Goal: Information Seeking & Learning: Learn about a topic

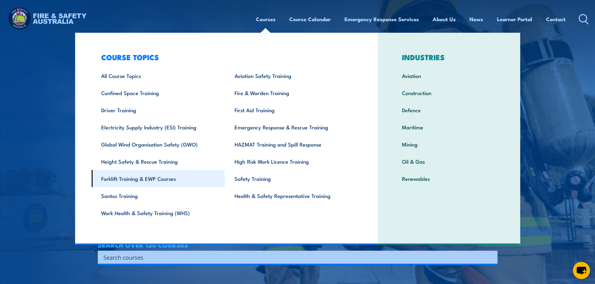
click at [161, 175] on link "Forklift Training & EWP Courses" at bounding box center [157, 178] width 133 height 17
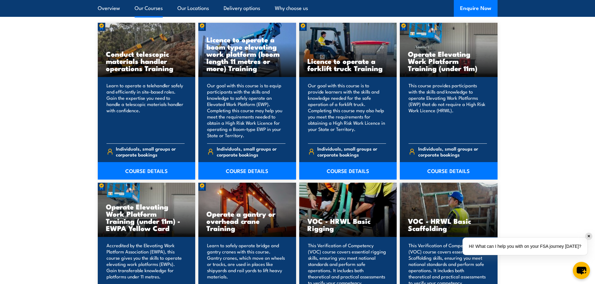
scroll to position [508, 0]
click at [352, 171] on link "COURSE DETAILS" at bounding box center [348, 170] width 98 height 17
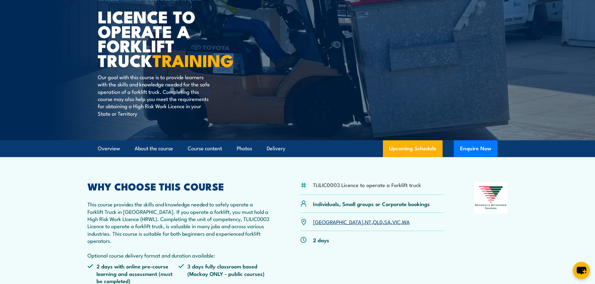
scroll to position [69, 0]
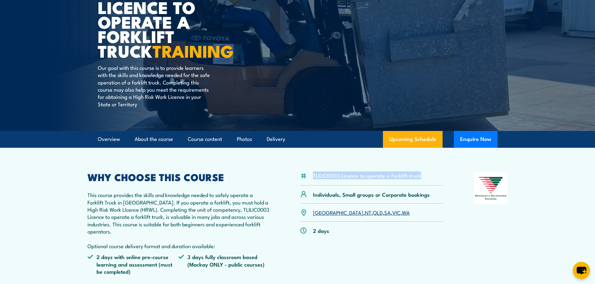
drag, startPoint x: 415, startPoint y: 173, endPoint x: 309, endPoint y: 179, distance: 105.7
click at [309, 179] on div "TLILIC0003 Licence to operate a Forklift truck" at bounding box center [372, 179] width 144 height 13
copy div "TLILIC0003 Licence to operate a Forklift truck"
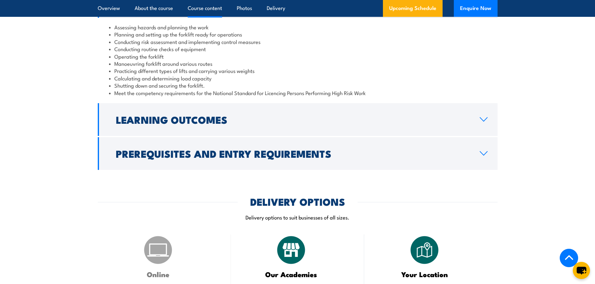
scroll to position [608, 0]
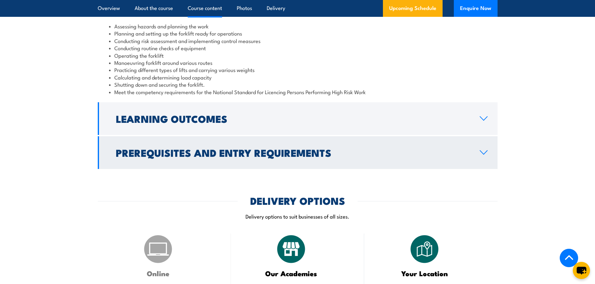
click at [220, 154] on h2 "Prerequisites and Entry Requirements" at bounding box center [293, 152] width 354 height 9
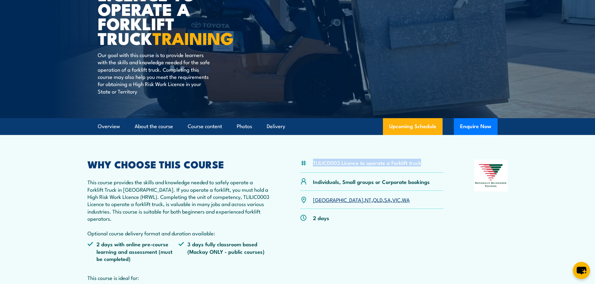
scroll to position [77, 0]
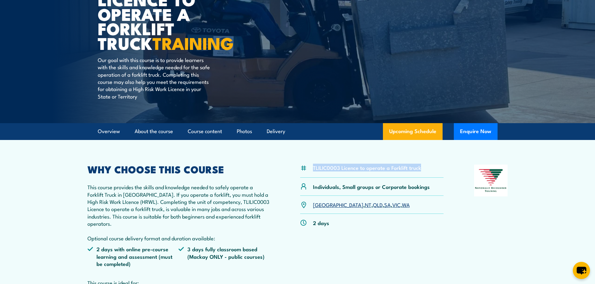
copy div "TLILIC0003 Licence to operate a Forklift truck"
click at [381, 177] on div "TLILIC0003 Licence to operate a Forklift truck" at bounding box center [372, 171] width 144 height 13
drag, startPoint x: 420, startPoint y: 167, endPoint x: 312, endPoint y: 167, distance: 108.0
click at [312, 167] on div "TLILIC0003 Licence to operate a Forklift truck" at bounding box center [372, 171] width 144 height 13
copy li "TLILIC0003 Licence to operate a Forklift truck"
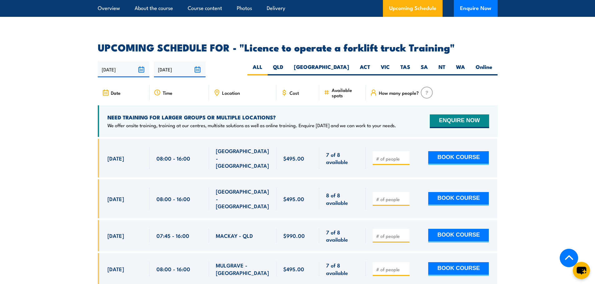
scroll to position [1097, 0]
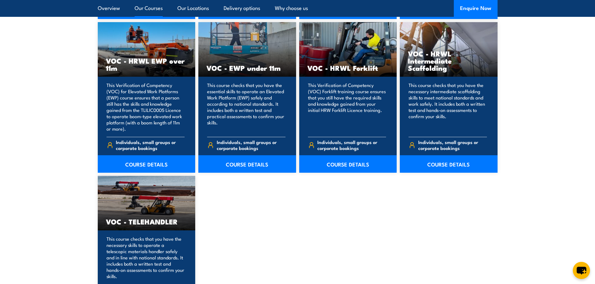
scroll to position [830, 0]
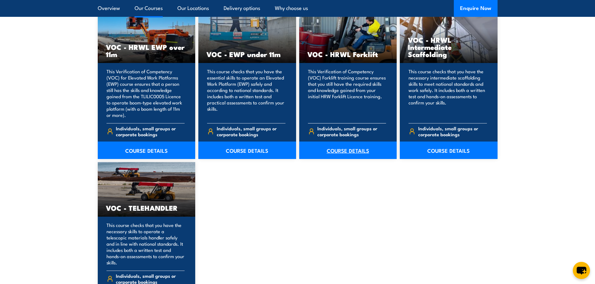
click at [339, 149] on link "COURSE DETAILS" at bounding box center [348, 150] width 98 height 17
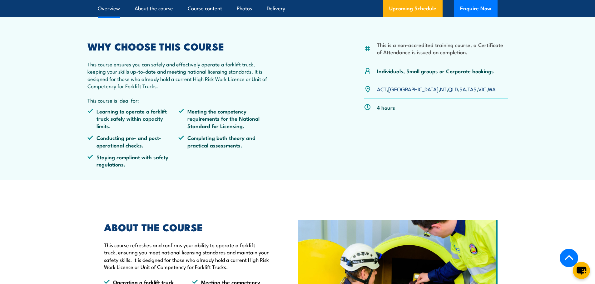
scroll to position [131, 0]
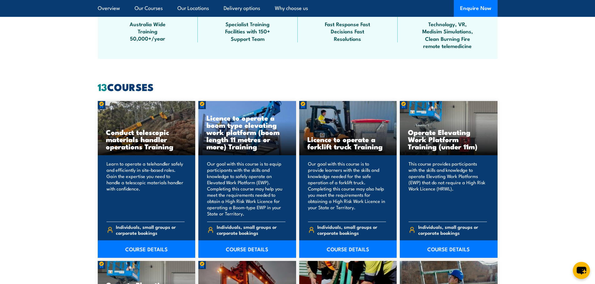
scroll to position [429, 0]
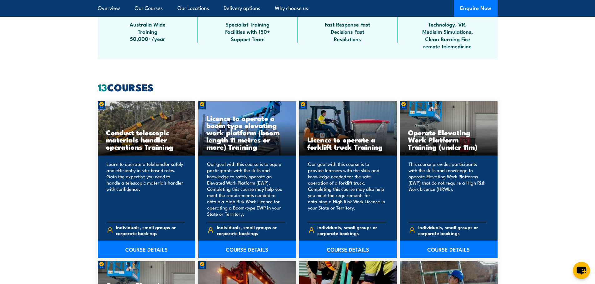
click at [354, 247] on link "COURSE DETAILS" at bounding box center [348, 249] width 98 height 17
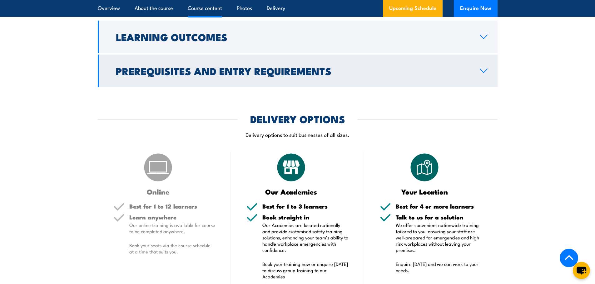
click at [230, 75] on h2 "Prerequisites and Entry Requirements" at bounding box center [293, 70] width 354 height 9
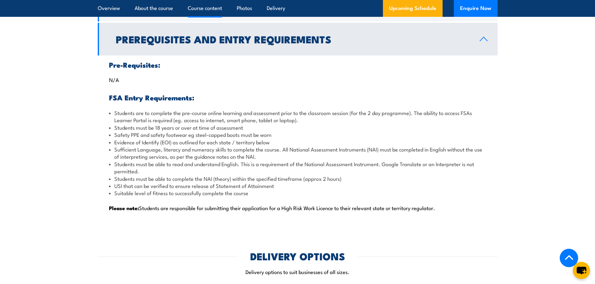
scroll to position [637, 0]
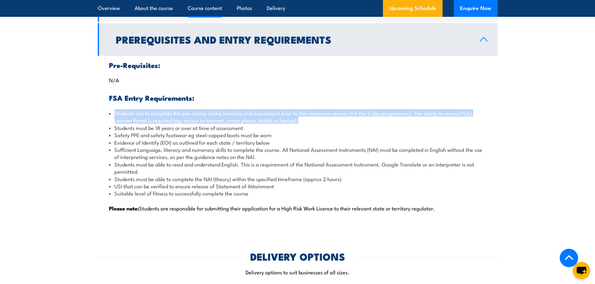
drag, startPoint x: 113, startPoint y: 114, endPoint x: 301, endPoint y: 120, distance: 188.3
click at [301, 120] on li "Students are to complete the pre-course online learning and assessment prior to…" at bounding box center [297, 117] width 377 height 15
copy li "Students are to complete the pre-course online learning and assessment prior to…"
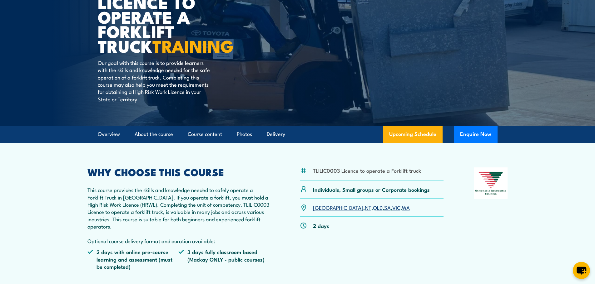
scroll to position [0, 0]
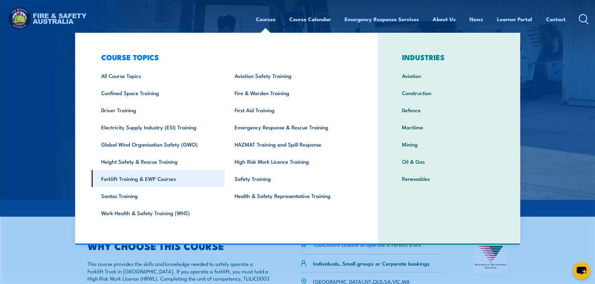
click at [147, 179] on link "Forklift Training & EWP Courses" at bounding box center [157, 178] width 133 height 17
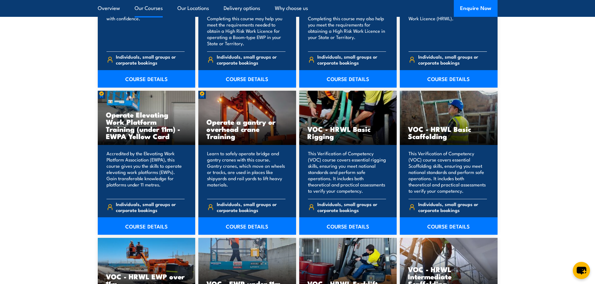
scroll to position [601, 0]
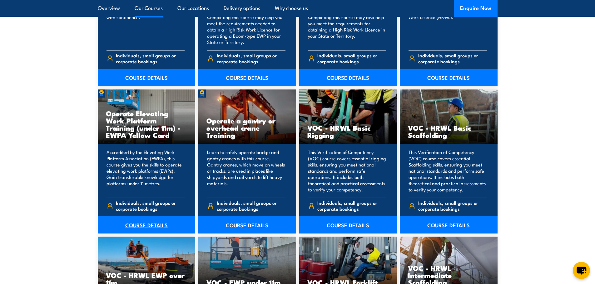
click at [134, 229] on link "COURSE DETAILS" at bounding box center [147, 224] width 98 height 17
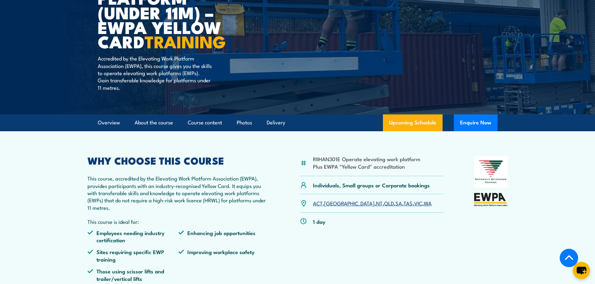
scroll to position [107, 0]
drag, startPoint x: 409, startPoint y: 169, endPoint x: 309, endPoint y: 160, distance: 99.9
click at [309, 160] on div "RIIHAN301E Operate elevating work platform Plus EWPA "Yellow Card" accreditation" at bounding box center [372, 166] width 144 height 20
copy div "RIIHAN301E Operate elevating work platform Plus EWPA "Yellow Card" accreditation"
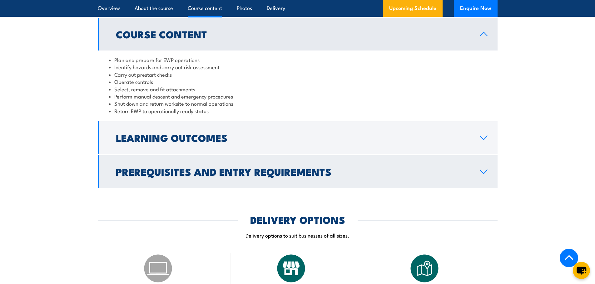
scroll to position [557, 0]
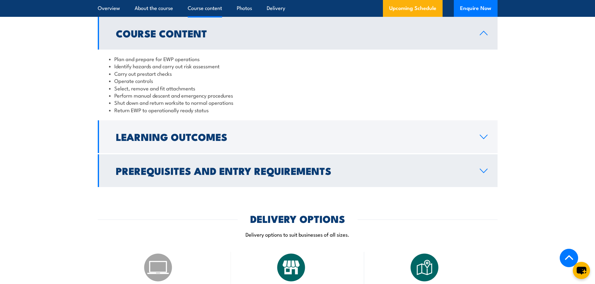
click at [258, 169] on h2 "Prerequisites and Entry Requirements" at bounding box center [293, 170] width 354 height 9
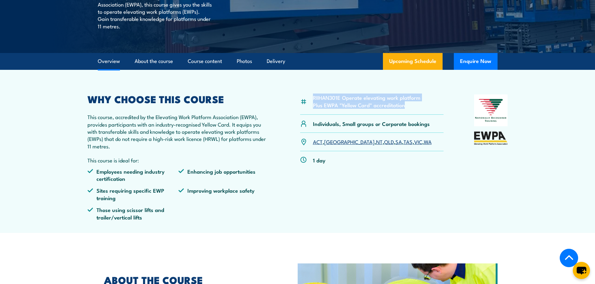
scroll to position [169, 0]
click at [384, 140] on link "QLD" at bounding box center [389, 141] width 10 height 7
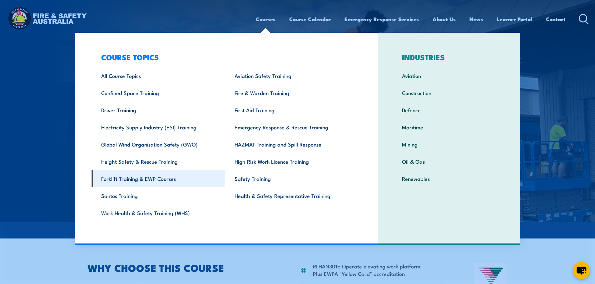
click at [134, 178] on link "Forklift Training & EWP Courses" at bounding box center [157, 178] width 133 height 17
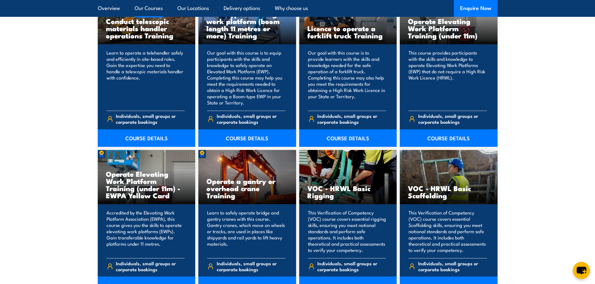
scroll to position [541, 0]
click at [442, 139] on link "COURSE DETAILS" at bounding box center [448, 137] width 98 height 17
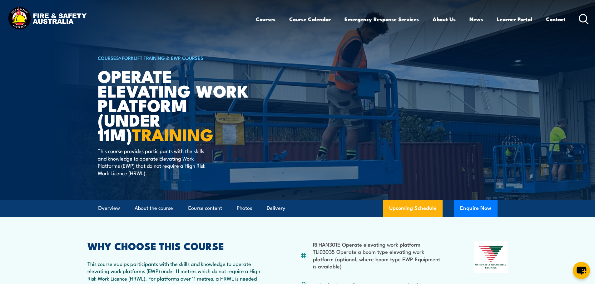
click at [381, 257] on li "TLID3035 Operate a boom type elevating work platform (optional, where boom type…" at bounding box center [378, 259] width 131 height 22
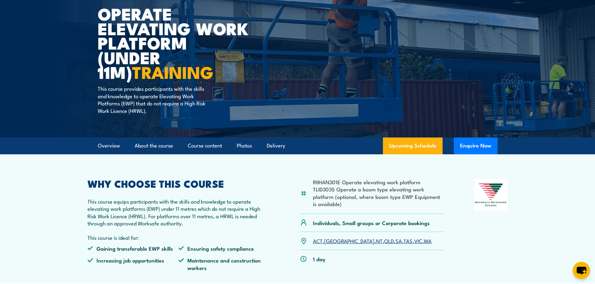
scroll to position [63, 0]
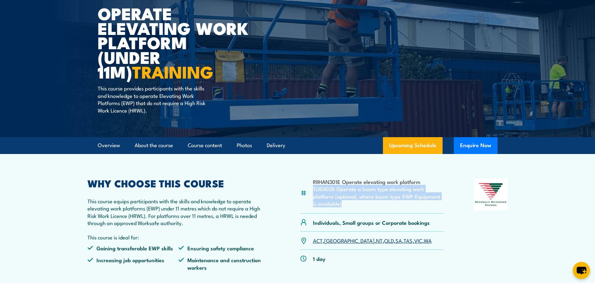
drag, startPoint x: 338, startPoint y: 206, endPoint x: 312, endPoint y: 186, distance: 32.0
click at [313, 186] on li "TLID3035 Operate a boom type elevating work platform (optional, where boom type…" at bounding box center [378, 196] width 131 height 22
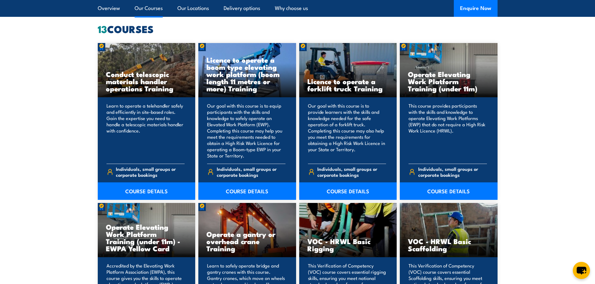
scroll to position [487, 0]
click at [252, 191] on link "COURSE DETAILS" at bounding box center [247, 191] width 98 height 17
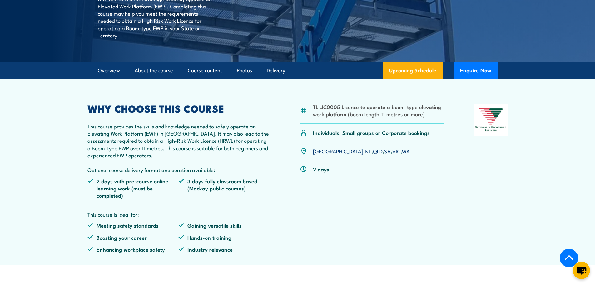
scroll to position [189, 0]
drag, startPoint x: 426, startPoint y: 118, endPoint x: 310, endPoint y: 110, distance: 116.7
click at [310, 110] on div "TLILIC0005 Licence to operate a boom-type elevating work platform (boom length …" at bounding box center [372, 114] width 144 height 20
copy li "TLILIC0005 Licence to operate a boom-type elevating work platform (boom length …"
click at [373, 151] on link "QLD" at bounding box center [378, 150] width 10 height 7
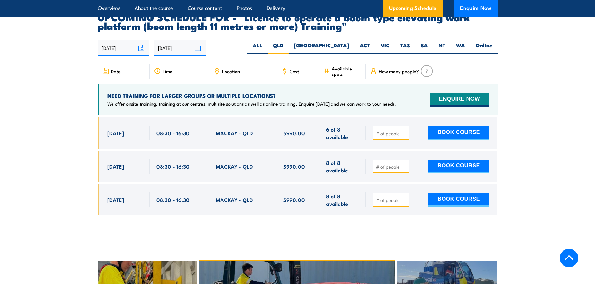
scroll to position [1101, 0]
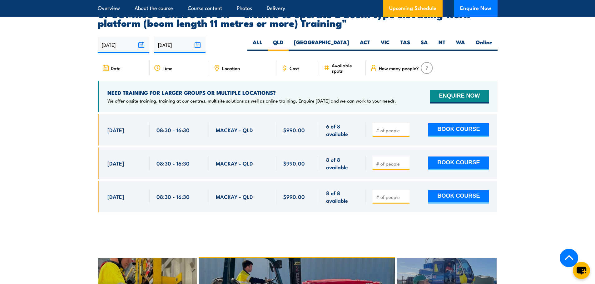
click at [359, 204] on div at bounding box center [297, 167] width 399 height 107
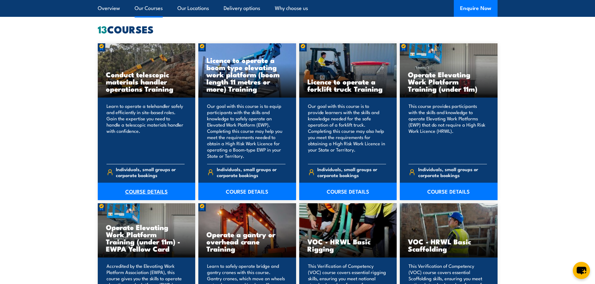
click at [148, 191] on link "COURSE DETAILS" at bounding box center [147, 191] width 98 height 17
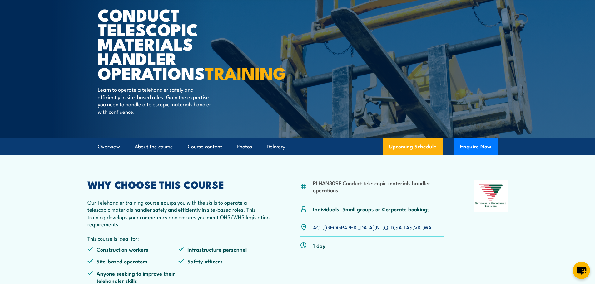
scroll to position [62, 0]
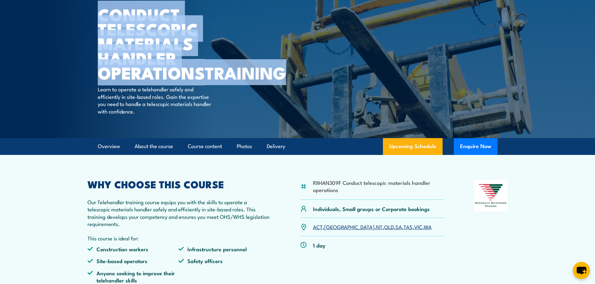
drag, startPoint x: 188, startPoint y: 88, endPoint x: 97, endPoint y: 29, distance: 108.8
click at [97, 29] on section "COURSES > Forklift Training & EWP Courses Conduct Telescopic Materials Handler …" at bounding box center [297, 38] width 595 height 200
copy section "COURSES > Forklift Training & EWP Courses Conduct Telescopic Materials Handler …"
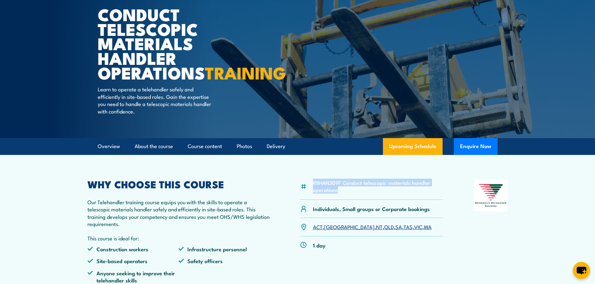
drag, startPoint x: 342, startPoint y: 208, endPoint x: 313, endPoint y: 197, distance: 31.4
click at [313, 197] on div "RIIHAN309F Conduct telescopic materials handler operations" at bounding box center [372, 190] width 144 height 20
copy li "RIIHAN309F Conduct telescopic materials handler operations"
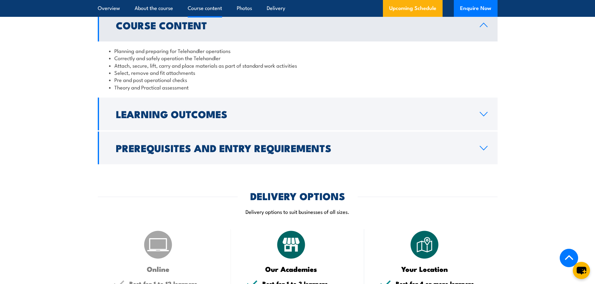
scroll to position [543, 0]
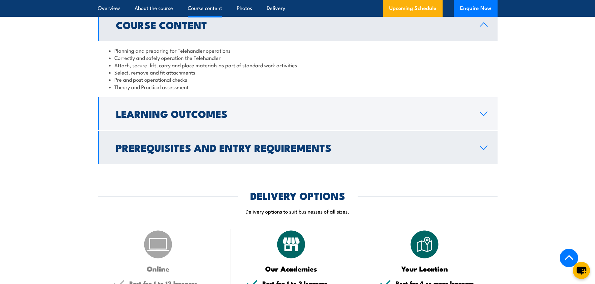
click at [299, 152] on h2 "Prerequisites and Entry Requirements" at bounding box center [293, 147] width 354 height 9
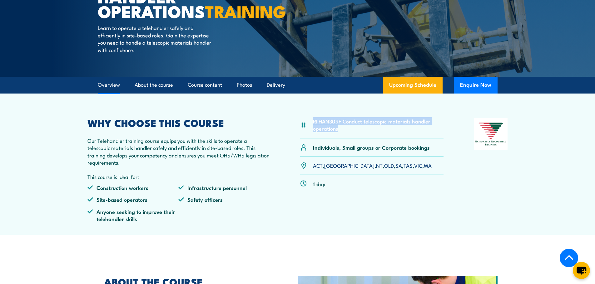
scroll to position [0, 0]
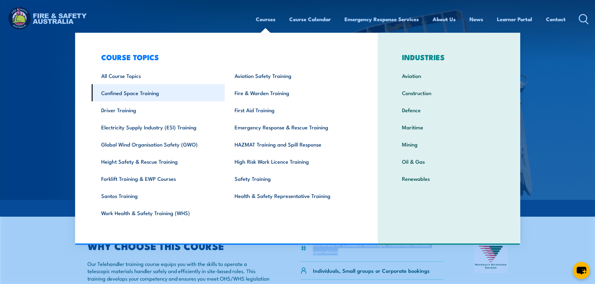
click at [136, 92] on link "Confined Space Training" at bounding box center [157, 92] width 133 height 17
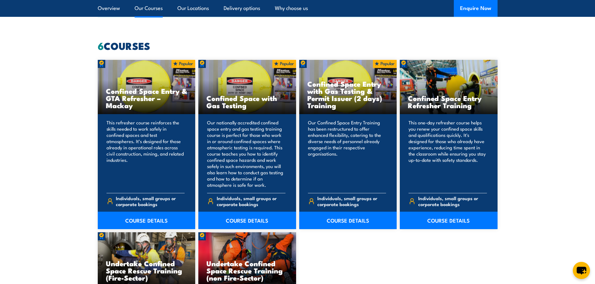
scroll to position [471, 0]
click at [352, 219] on link "COURSE DETAILS" at bounding box center [348, 220] width 98 height 17
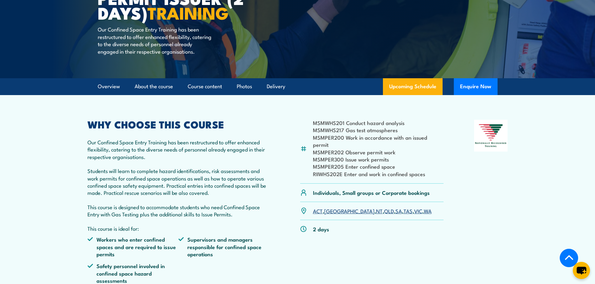
scroll to position [122, 0]
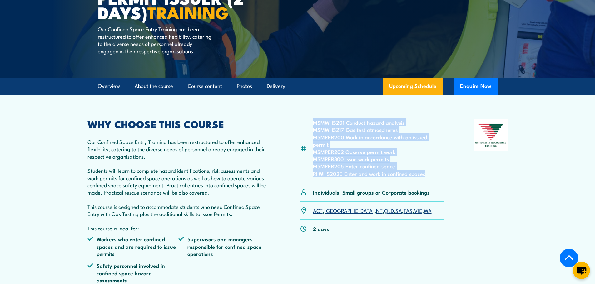
drag, startPoint x: 427, startPoint y: 175, endPoint x: 313, endPoint y: 130, distance: 122.6
click at [313, 130] on ul "MSMWHS201 Conduct hazard analysis MSMWHS217 Gas test atmospheres MSMPER200 Work…" at bounding box center [378, 148] width 131 height 58
copy ul "MSMWHS201 Conduct hazard analysis MSMWHS217 Gas test atmospheres MSMPER200 Work…"
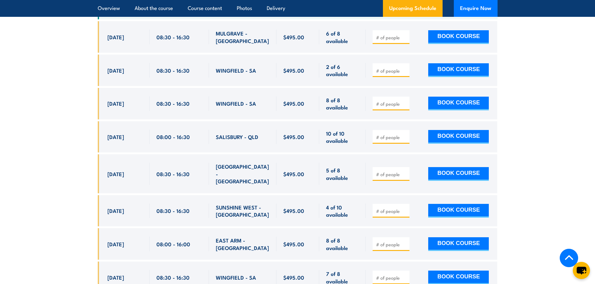
scroll to position [1234, 0]
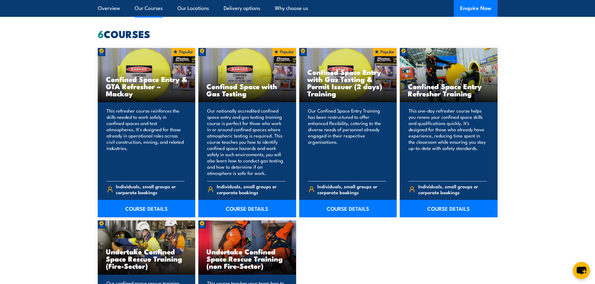
scroll to position [483, 0]
click at [450, 211] on link "COURSE DETAILS" at bounding box center [448, 208] width 98 height 17
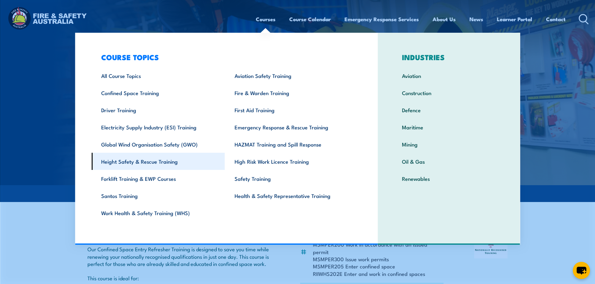
click at [155, 163] on link "Height Safety & Rescue Training" at bounding box center [157, 161] width 133 height 17
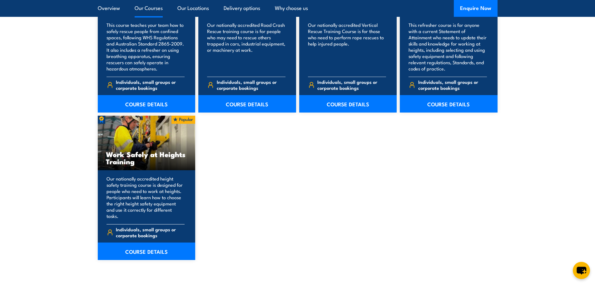
scroll to position [735, 0]
click at [133, 242] on link "COURSE DETAILS" at bounding box center [147, 250] width 98 height 17
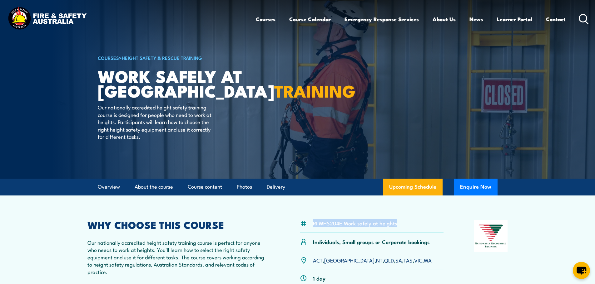
drag, startPoint x: 403, startPoint y: 223, endPoint x: 312, endPoint y: 227, distance: 90.3
click at [312, 227] on div "RIIWHS204E Work safely at heights" at bounding box center [372, 226] width 144 height 13
copy li "RIIWHS204E Work safely at heights"
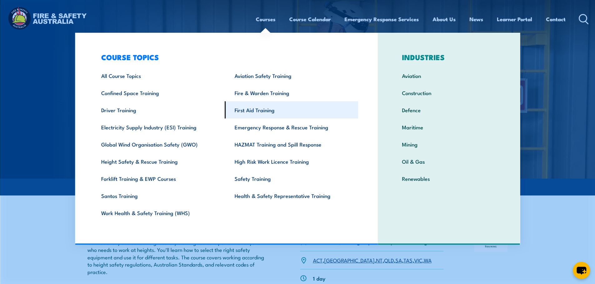
click at [260, 112] on link "First Aid Training" at bounding box center [291, 109] width 133 height 17
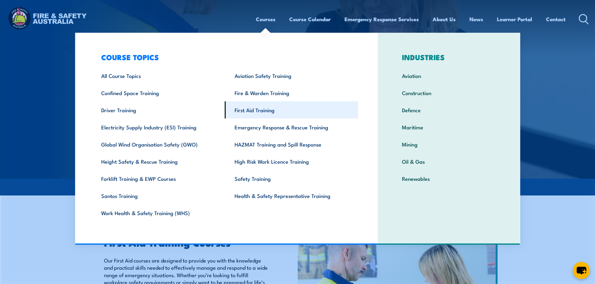
click at [257, 108] on link "First Aid Training" at bounding box center [291, 109] width 133 height 17
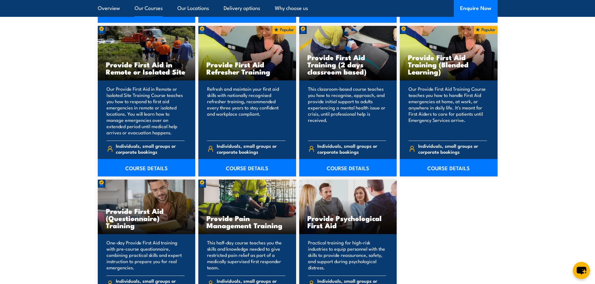
scroll to position [947, 0]
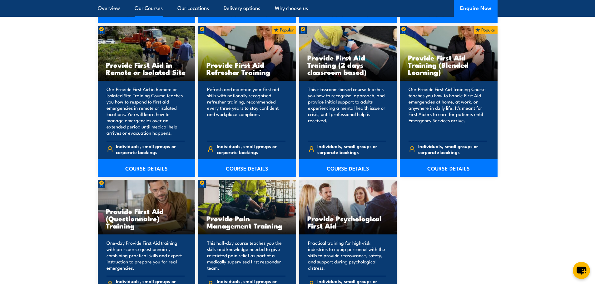
click at [440, 168] on link "COURSE DETAILS" at bounding box center [448, 167] width 98 height 17
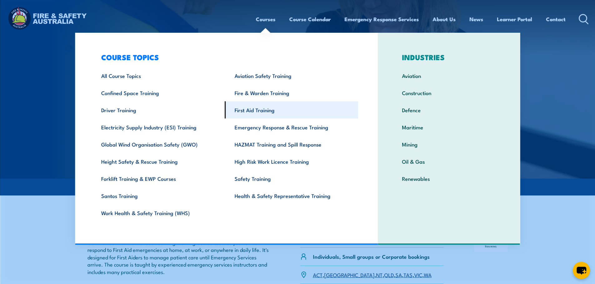
click at [245, 111] on link "First Aid Training" at bounding box center [291, 109] width 133 height 17
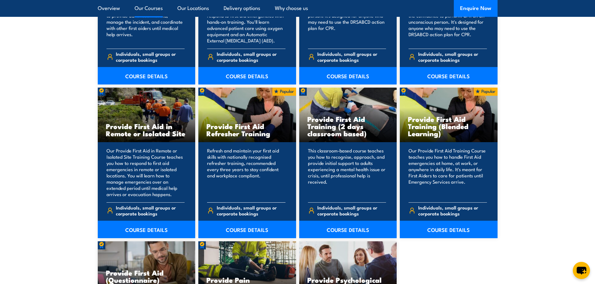
scroll to position [889, 0]
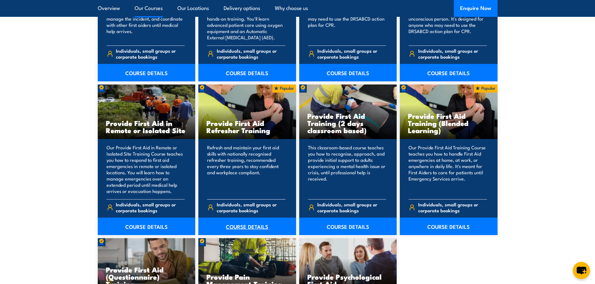
click at [240, 226] on link "COURSE DETAILS" at bounding box center [247, 226] width 98 height 17
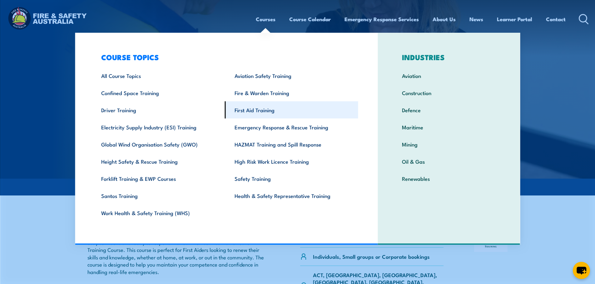
click at [246, 110] on link "First Aid Training" at bounding box center [291, 109] width 133 height 17
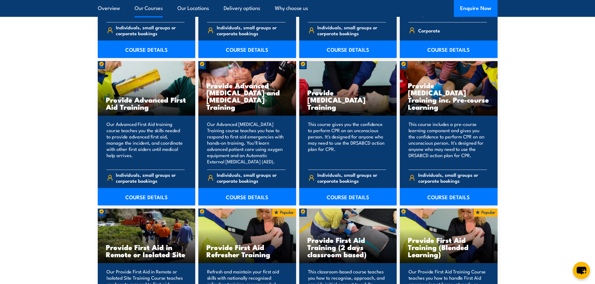
scroll to position [765, 0]
click at [346, 198] on link "COURSE DETAILS" at bounding box center [348, 196] width 98 height 17
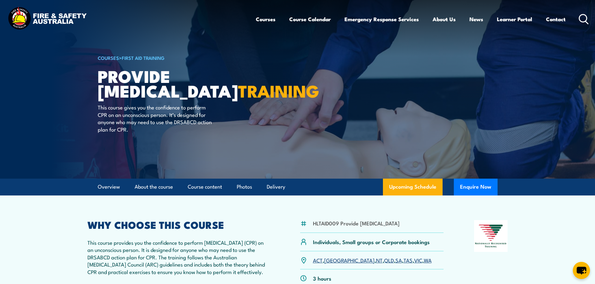
drag, startPoint x: 434, startPoint y: 228, endPoint x: 313, endPoint y: 229, distance: 120.8
click at [313, 229] on div "HLTAID009 Provide [MEDICAL_DATA]" at bounding box center [372, 226] width 144 height 13
copy li "HLTAID009 Provide [MEDICAL_DATA]"
click at [369, 264] on p "ACT , NSW , NT , QLD , SA , TAS , VIC , WA" at bounding box center [372, 260] width 119 height 7
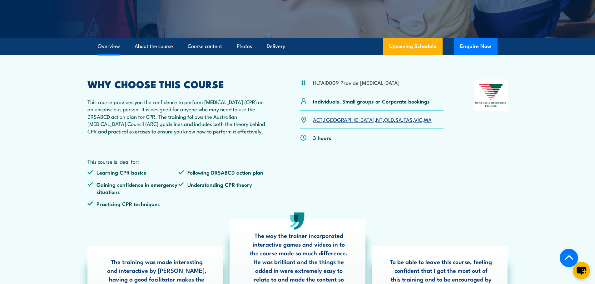
scroll to position [141, 0]
click at [384, 123] on link "QLD" at bounding box center [389, 118] width 10 height 7
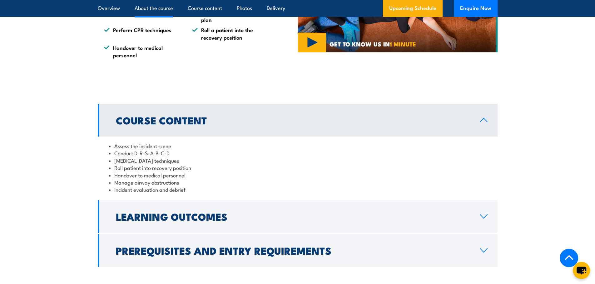
scroll to position [614, 0]
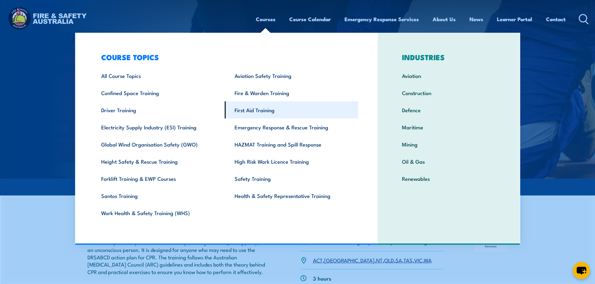
click at [254, 109] on link "First Aid Training" at bounding box center [291, 109] width 133 height 17
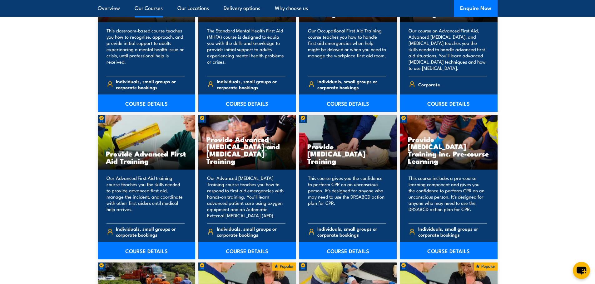
scroll to position [711, 0]
click at [249, 250] on link "COURSE DETAILS" at bounding box center [247, 250] width 98 height 17
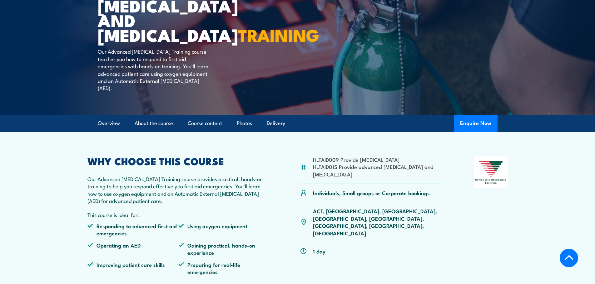
scroll to position [100, 0]
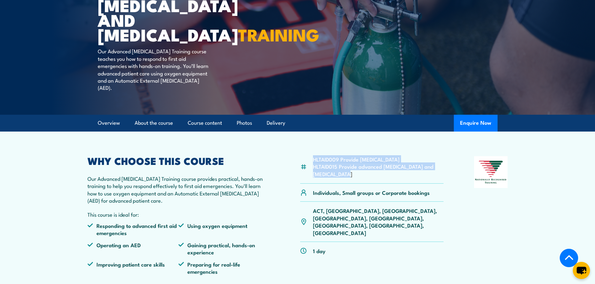
drag, startPoint x: 336, startPoint y: 185, endPoint x: 309, endPoint y: 172, distance: 29.6
click at [309, 172] on div "HLTAID009 Provide [MEDICAL_DATA] HLTAID015 Provide advanced [MEDICAL_DATA] and …" at bounding box center [372, 169] width 144 height 27
copy div "HLTAID009 Provide [MEDICAL_DATA] HLTAID015 Provide advanced [MEDICAL_DATA] and …"
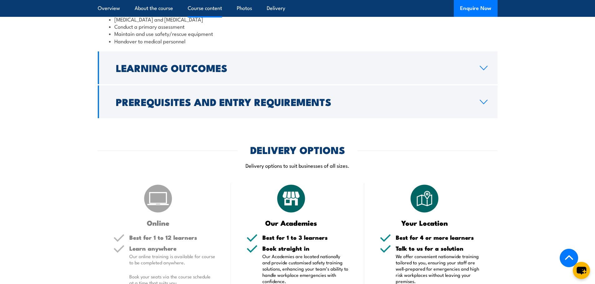
scroll to position [626, 0]
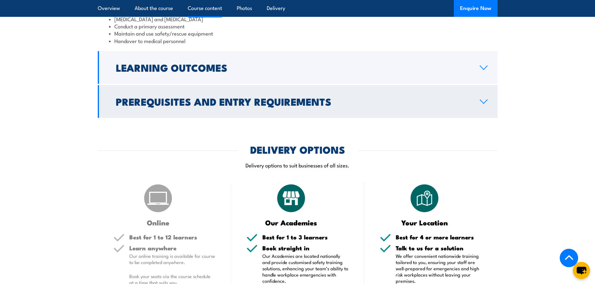
click at [233, 106] on h2 "Prerequisites and Entry Requirements" at bounding box center [293, 101] width 354 height 9
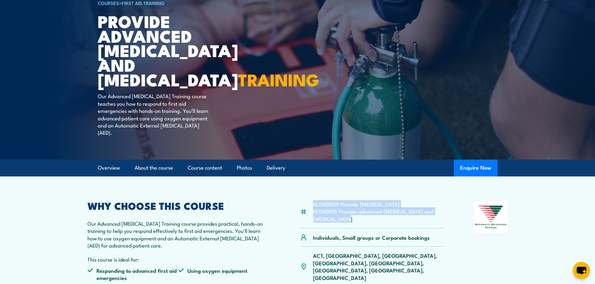
scroll to position [0, 0]
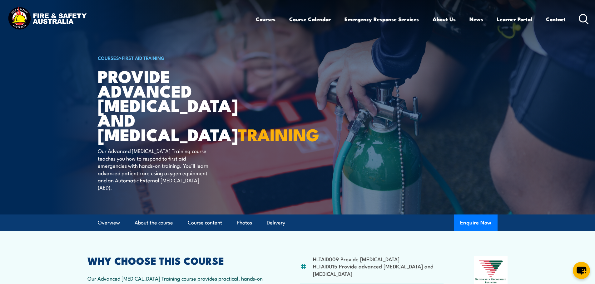
click at [185, 142] on h1 "Provide Advanced Resuscitation and Oxygen Therapy TRAINING" at bounding box center [175, 105] width 154 height 73
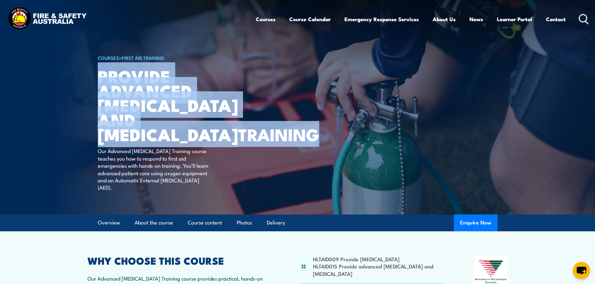
drag, startPoint x: 185, startPoint y: 153, endPoint x: 98, endPoint y: 87, distance: 108.3
click at [98, 87] on h1 "Provide Advanced Resuscitation and Oxygen Therapy TRAINING" at bounding box center [175, 105] width 154 height 73
copy h1 "Provide Advanced Resuscitation and Oxygen Therapy TRAINING"
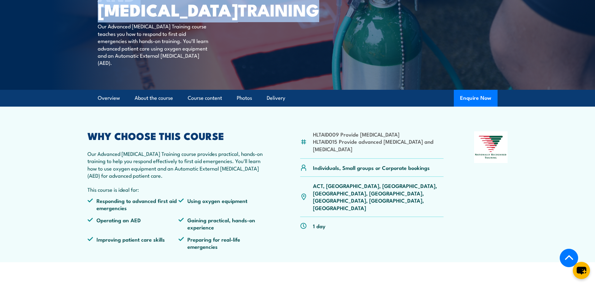
scroll to position [125, 0]
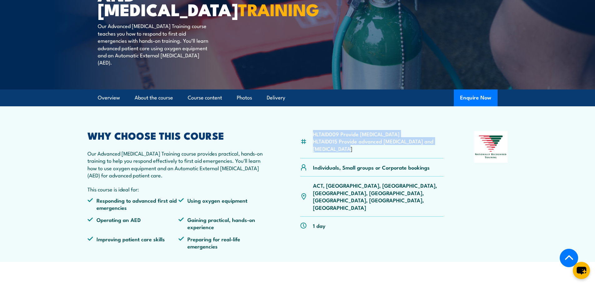
drag, startPoint x: 337, startPoint y: 161, endPoint x: 314, endPoint y: 142, distance: 29.7
click at [314, 142] on div "HLTAID009 Provide cardiopulmonary resuscitation HLTAID015 Provide advanced resu…" at bounding box center [372, 144] width 144 height 27
copy ul "HLTAID009 Provide cardiopulmonary resuscitation HLTAID015 Provide advanced resu…"
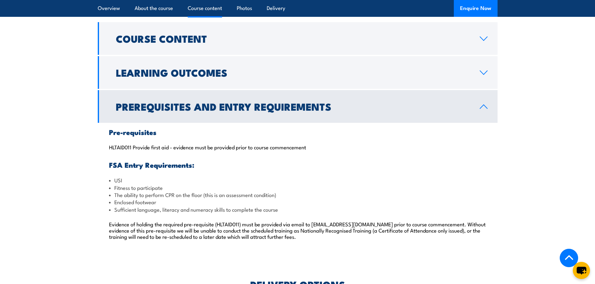
scroll to position [536, 0]
click at [190, 111] on h2 "Prerequisites and Entry Requirements" at bounding box center [293, 106] width 354 height 9
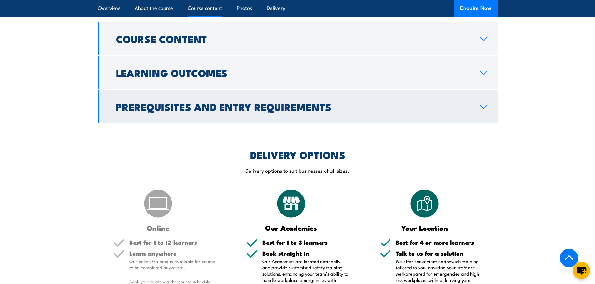
click at [190, 111] on h2 "Prerequisites and Entry Requirements" at bounding box center [293, 106] width 354 height 9
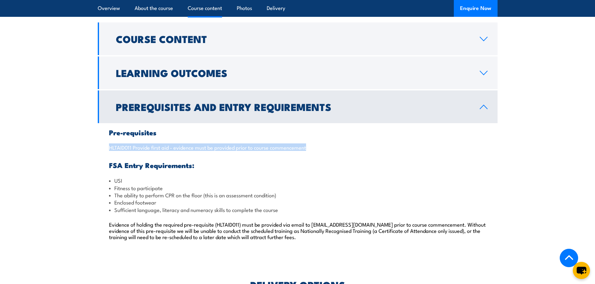
drag, startPoint x: 320, startPoint y: 161, endPoint x: 101, endPoint y: 161, distance: 219.1
click at [101, 161] on div "Pre-requisites HLTAID011 Provide first aid - evidence must be provided prior to…" at bounding box center [297, 188] width 399 height 130
copy p "HLTAID011 Provide first aid - evidence must be provided prior to course commenc…"
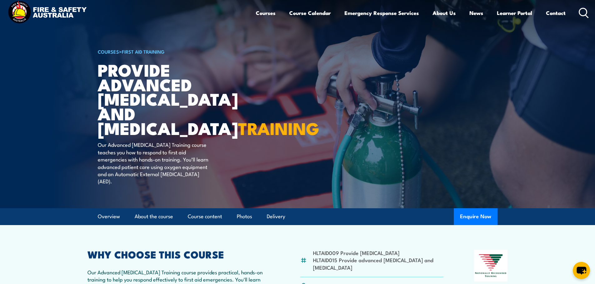
scroll to position [0, 0]
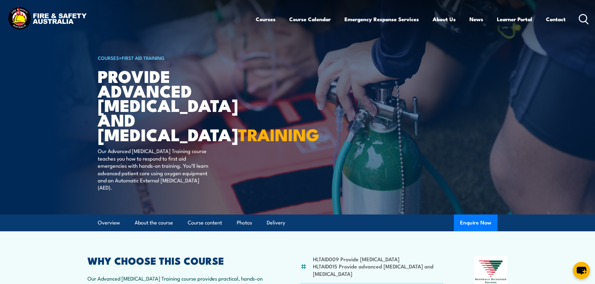
drag, startPoint x: 260, startPoint y: 52, endPoint x: 253, endPoint y: 44, distance: 10.4
click at [260, 52] on article "COURSES > First Aid Training Provide Advanced Resuscitation and Oxygen Therapy …" at bounding box center [297, 107] width 399 height 215
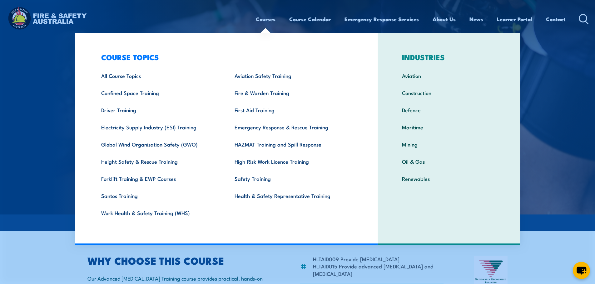
click at [266, 22] on link "Courses" at bounding box center [266, 19] width 20 height 17
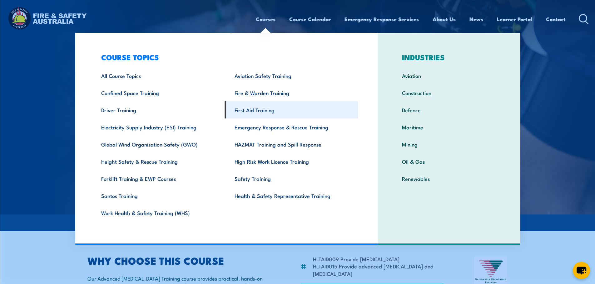
click at [267, 113] on link "First Aid Training" at bounding box center [291, 109] width 133 height 17
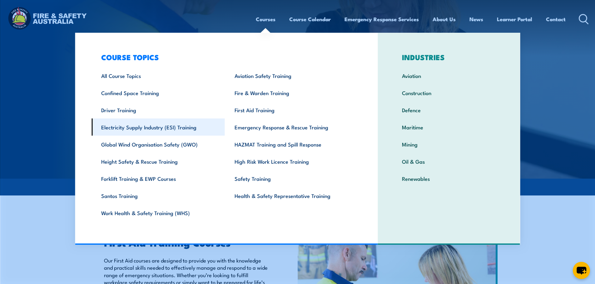
click at [157, 129] on link "Electricity Supply Industry (ESI) Training" at bounding box center [157, 127] width 133 height 17
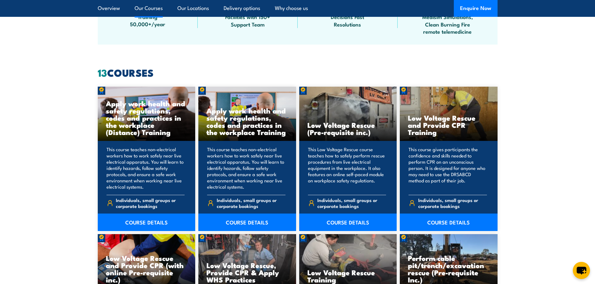
scroll to position [447, 0]
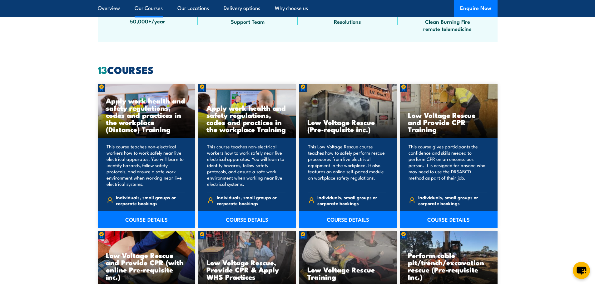
click at [351, 219] on link "COURSE DETAILS" at bounding box center [348, 219] width 98 height 17
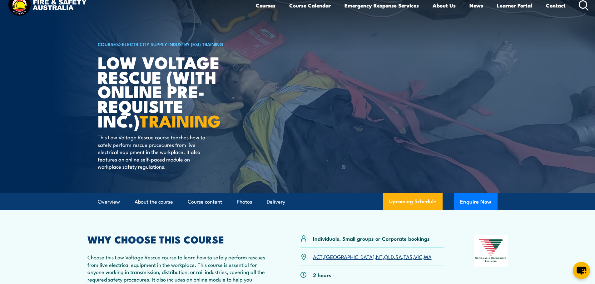
scroll to position [15, 0]
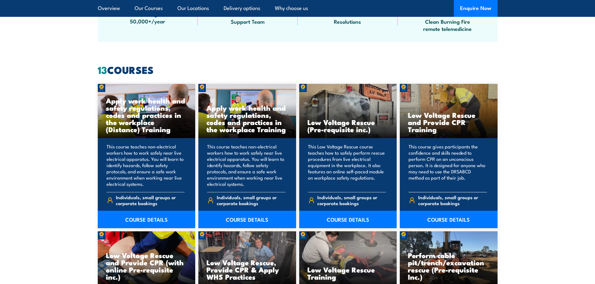
scroll to position [447, 0]
click at [458, 218] on link "COURSE DETAILS" at bounding box center [448, 219] width 98 height 17
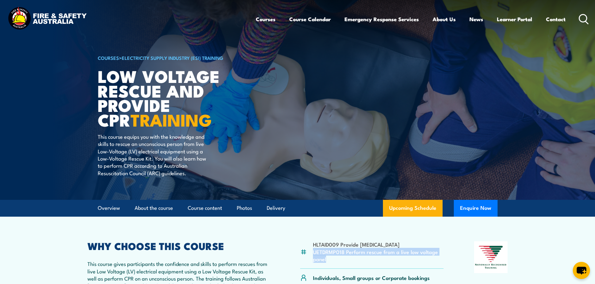
drag, startPoint x: 335, startPoint y: 259, endPoint x: 311, endPoint y: 253, distance: 24.4
click at [311, 253] on div "HLTAID009 Provide Cardiopulmonary Resuscitation UETDRMP018 Perform rescue from …" at bounding box center [372, 255] width 144 height 27
copy li "UETDRMP018 Perform rescue from a live low voltage panel"
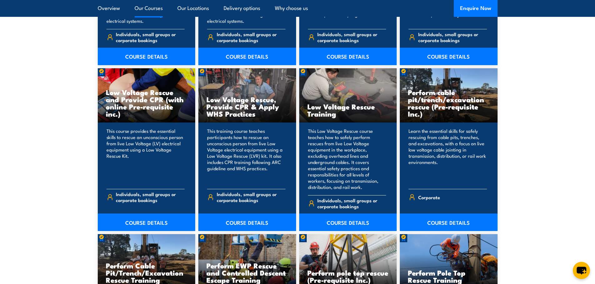
scroll to position [610, 0]
click at [355, 216] on link "COURSE DETAILS" at bounding box center [348, 221] width 98 height 17
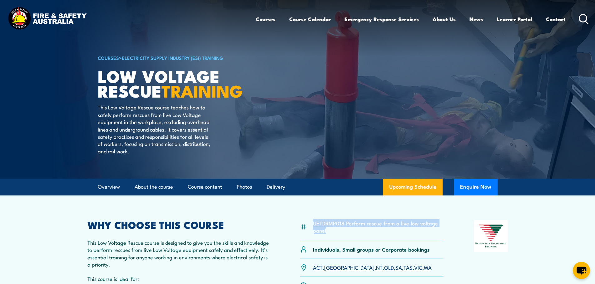
drag, startPoint x: 333, startPoint y: 233, endPoint x: 309, endPoint y: 223, distance: 26.0
click at [309, 223] on div "UETDRMP018 Perform rescue from a live low voltage panel" at bounding box center [372, 230] width 144 height 20
copy div "UETDRMP018 Perform rescue from a live low voltage panel"
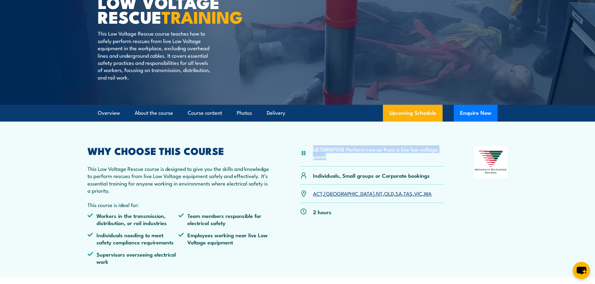
scroll to position [75, 0]
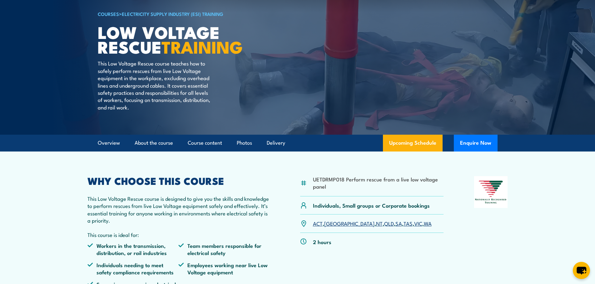
scroll to position [10, 0]
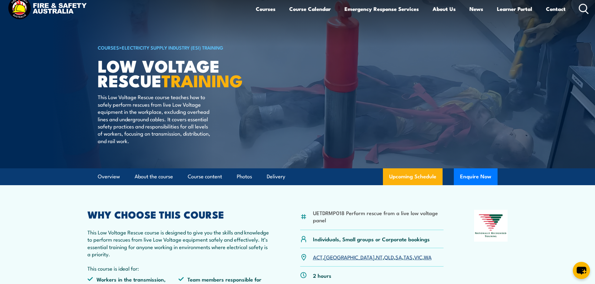
click at [360, 268] on div "2 hours" at bounding box center [372, 276] width 144 height 18
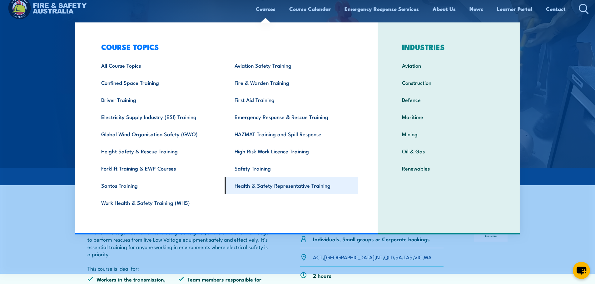
click at [279, 186] on link "Health & Safety Representative Training" at bounding box center [291, 185] width 133 height 17
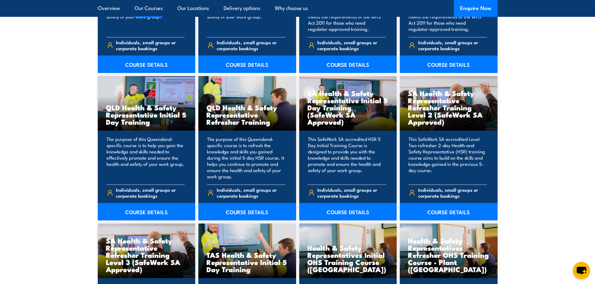
scroll to position [750, 0]
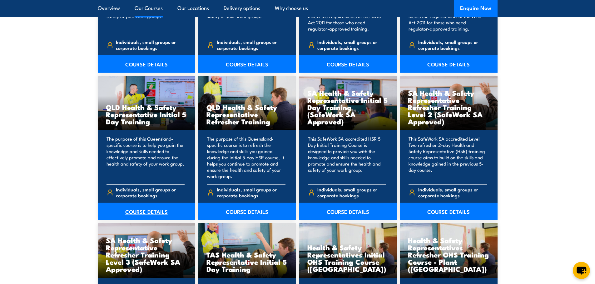
click at [149, 212] on link "COURSE DETAILS" at bounding box center [147, 211] width 98 height 17
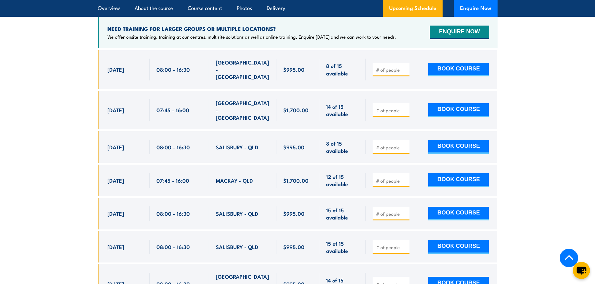
scroll to position [1169, 0]
